Goal: Task Accomplishment & Management: Manage account settings

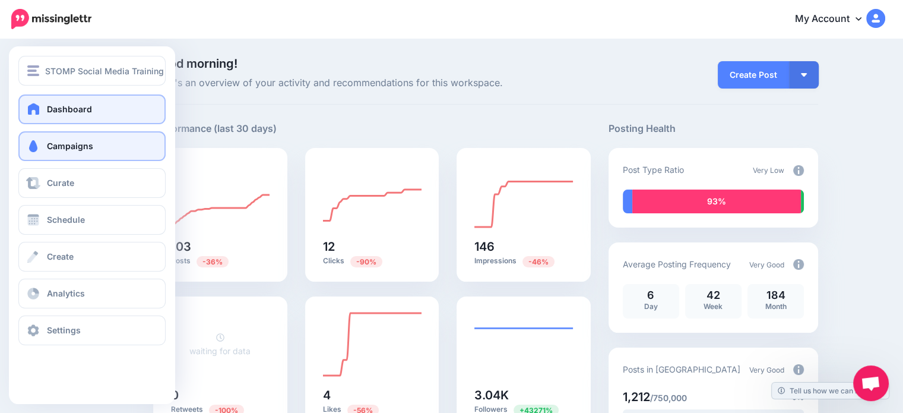
click at [68, 142] on span "Campaigns" at bounding box center [70, 146] width 46 height 10
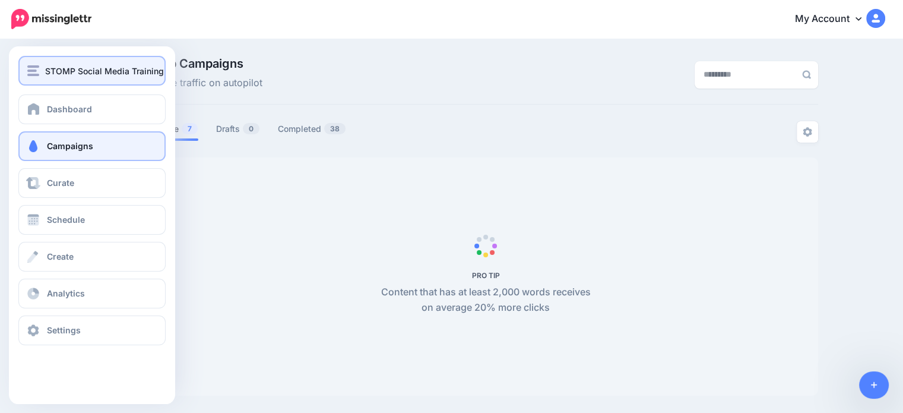
click at [45, 69] on span "STOMP Social Media Training" at bounding box center [104, 71] width 119 height 14
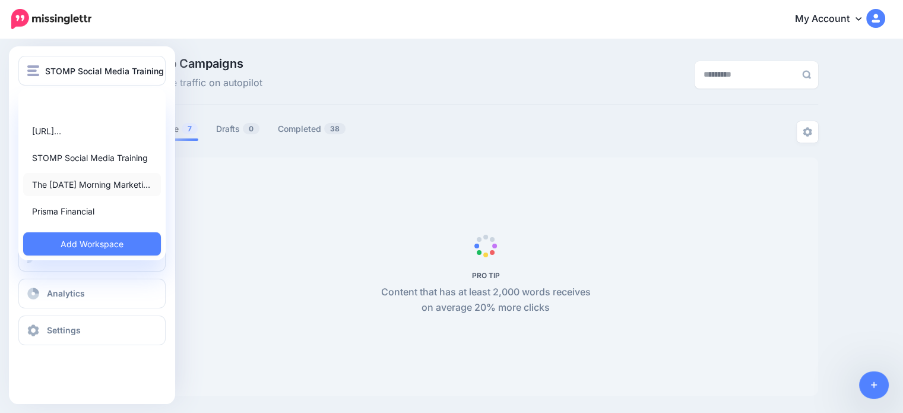
click at [76, 185] on link "The [DATE] Morning Marketi…" at bounding box center [92, 184] width 138 height 23
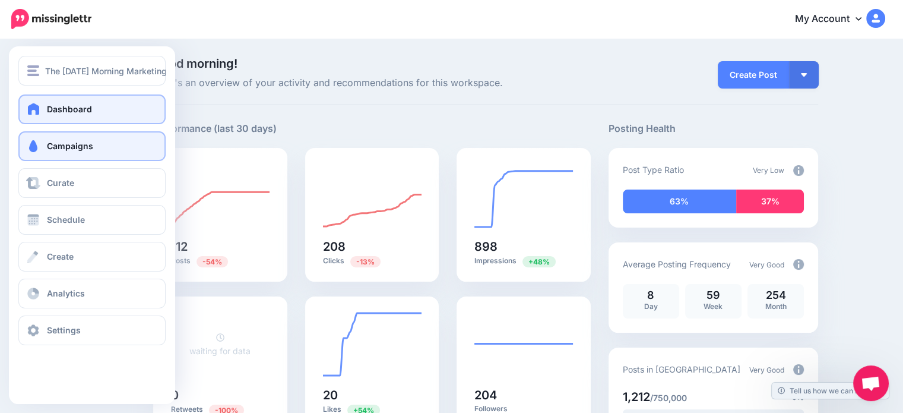
click at [62, 143] on span "Campaigns" at bounding box center [70, 146] width 46 height 10
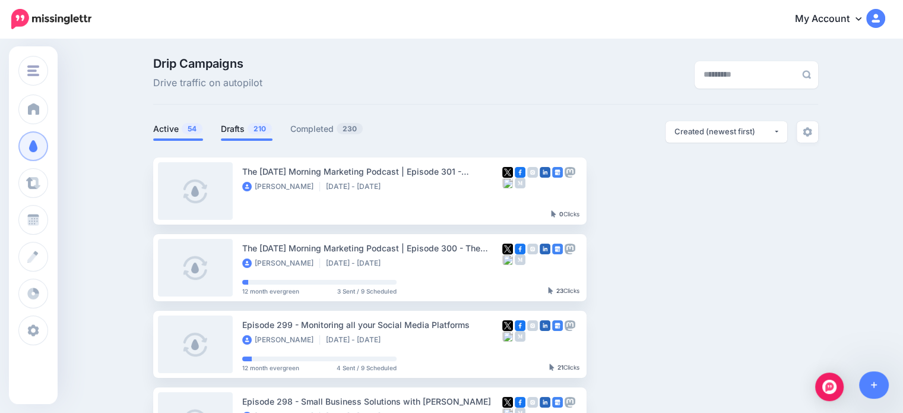
click at [258, 135] on link "Drafts 210" at bounding box center [247, 129] width 52 height 14
